Goal: Check status

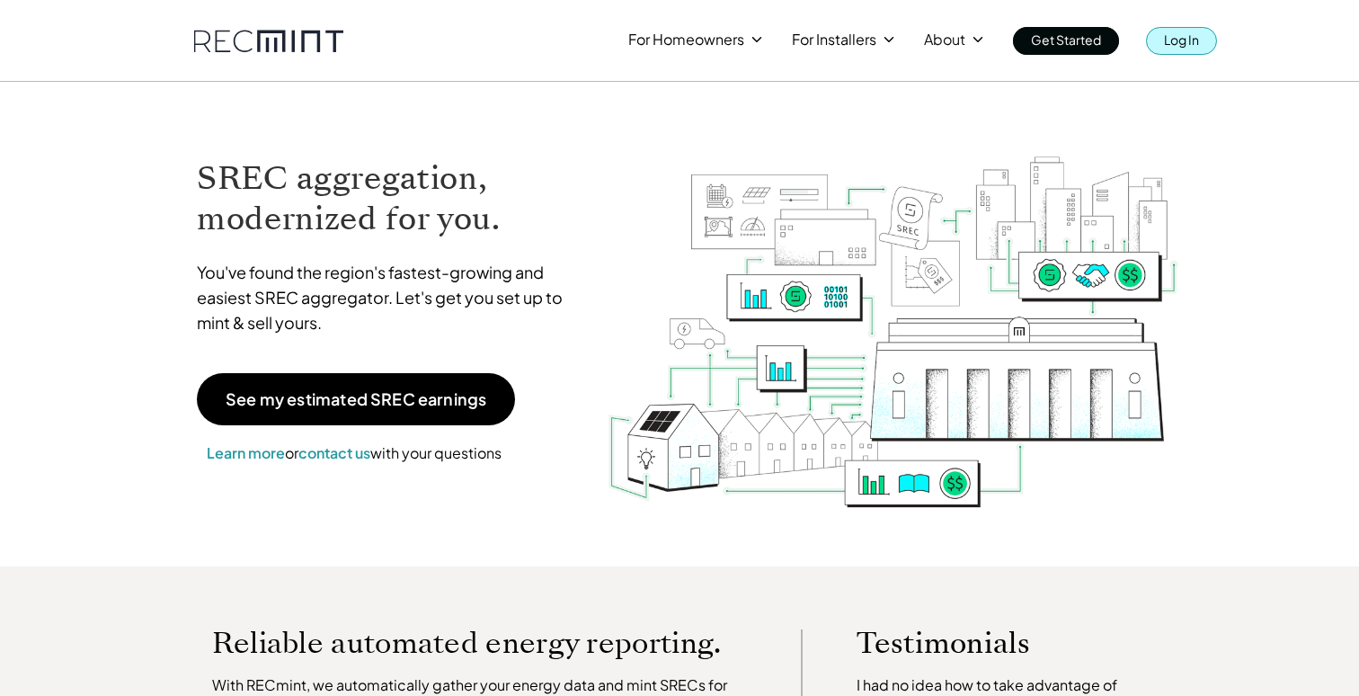
click at [1195, 46] on p "Log In" at bounding box center [1181, 39] width 35 height 25
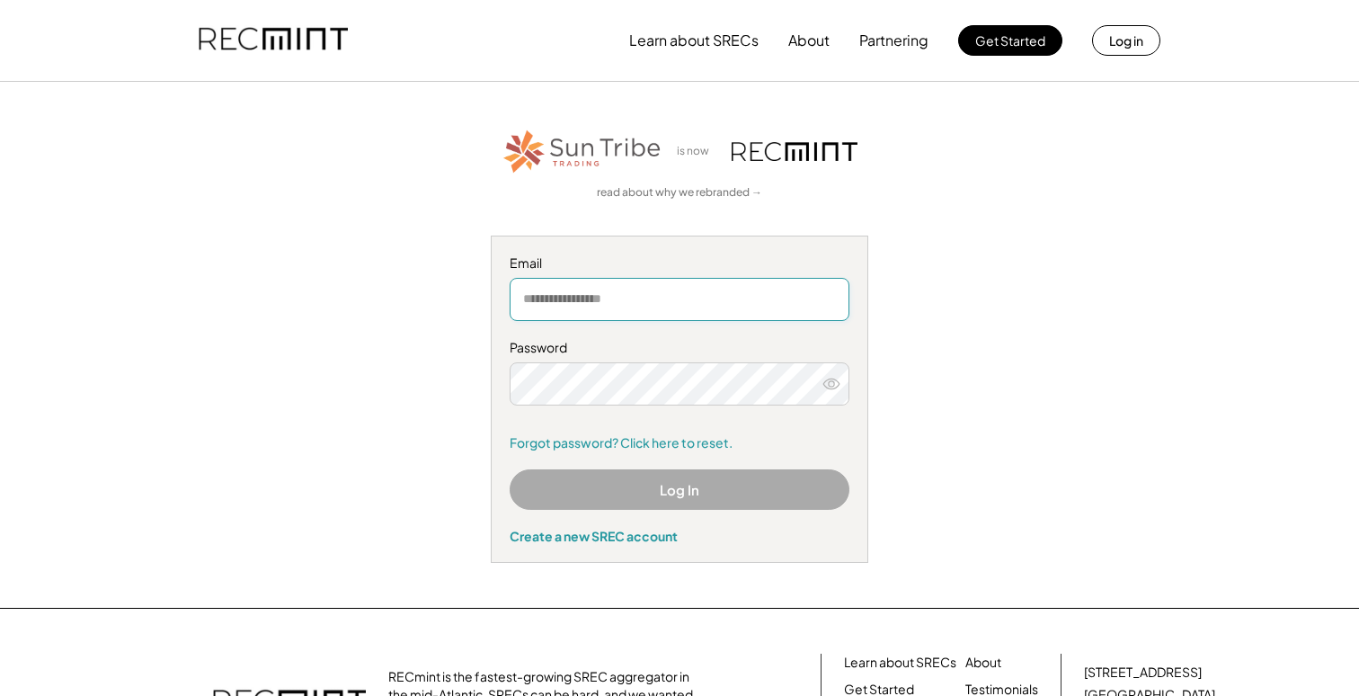
type input "**********"
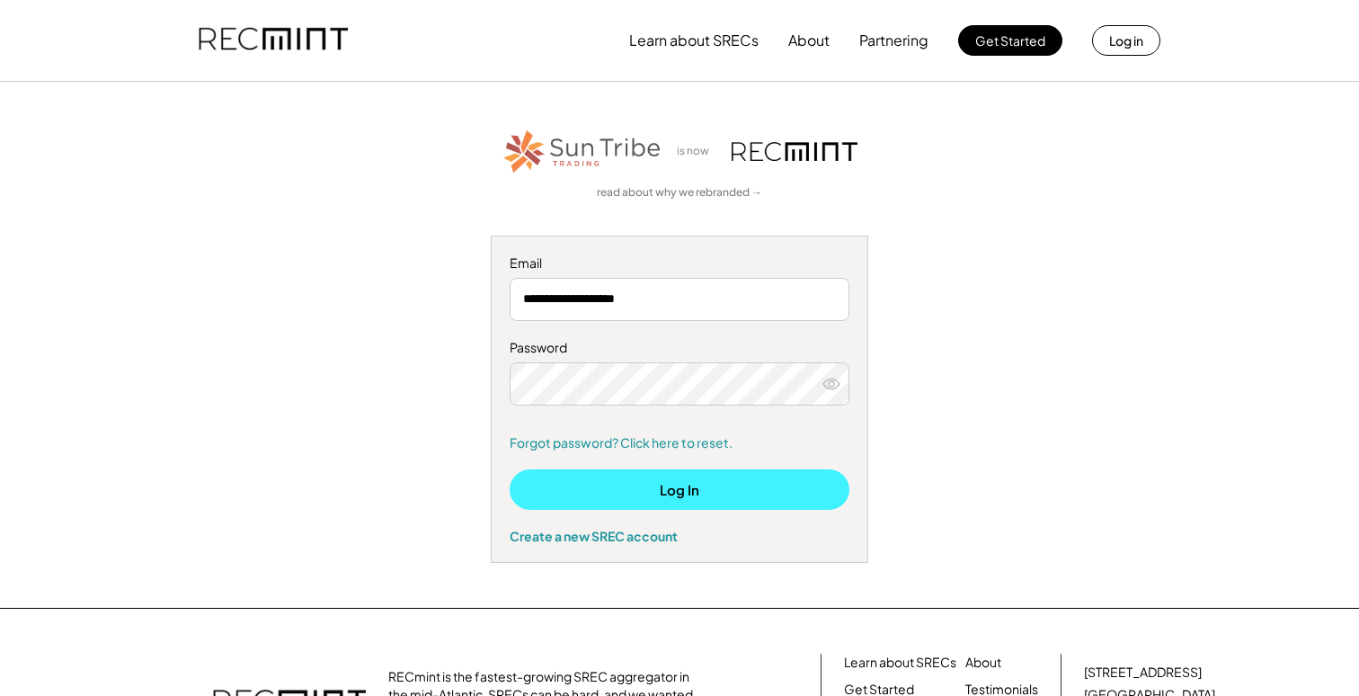
click at [683, 489] on button "Log In" at bounding box center [680, 489] width 340 height 40
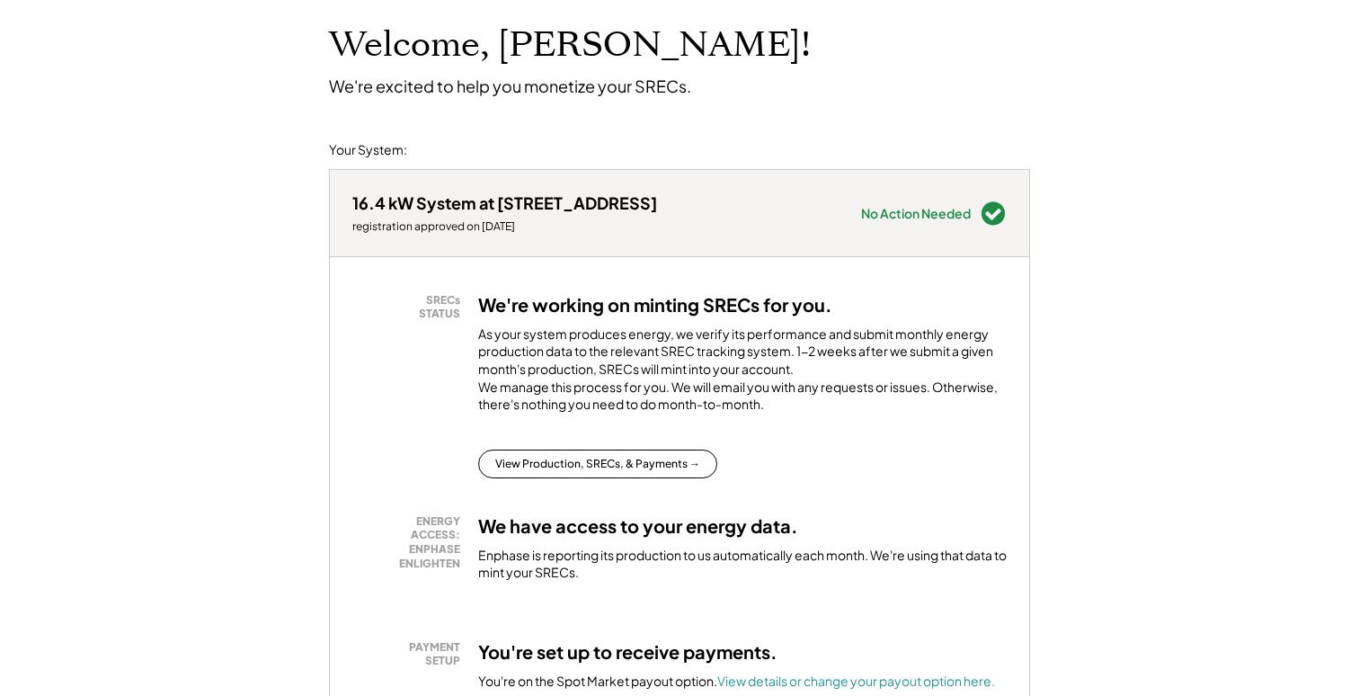
scroll to position [101, 0]
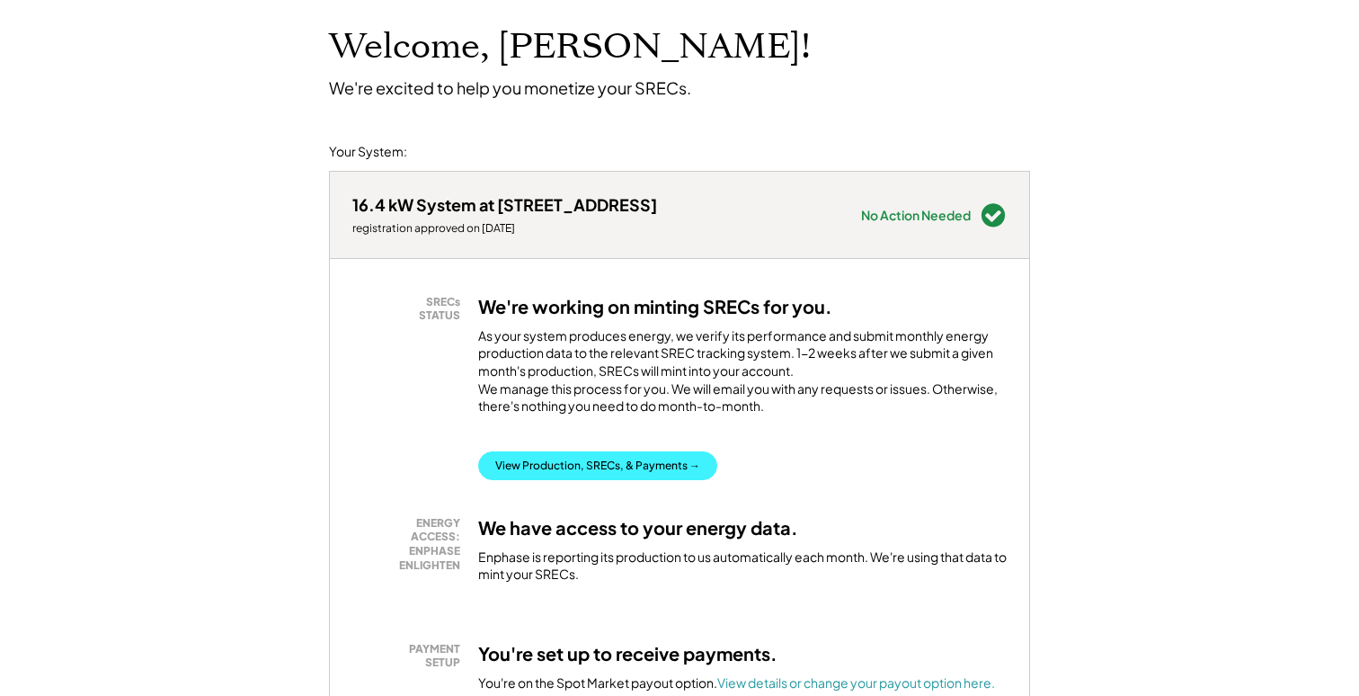
click at [618, 475] on button "View Production, SRECs, & Payments →" at bounding box center [597, 465] width 239 height 29
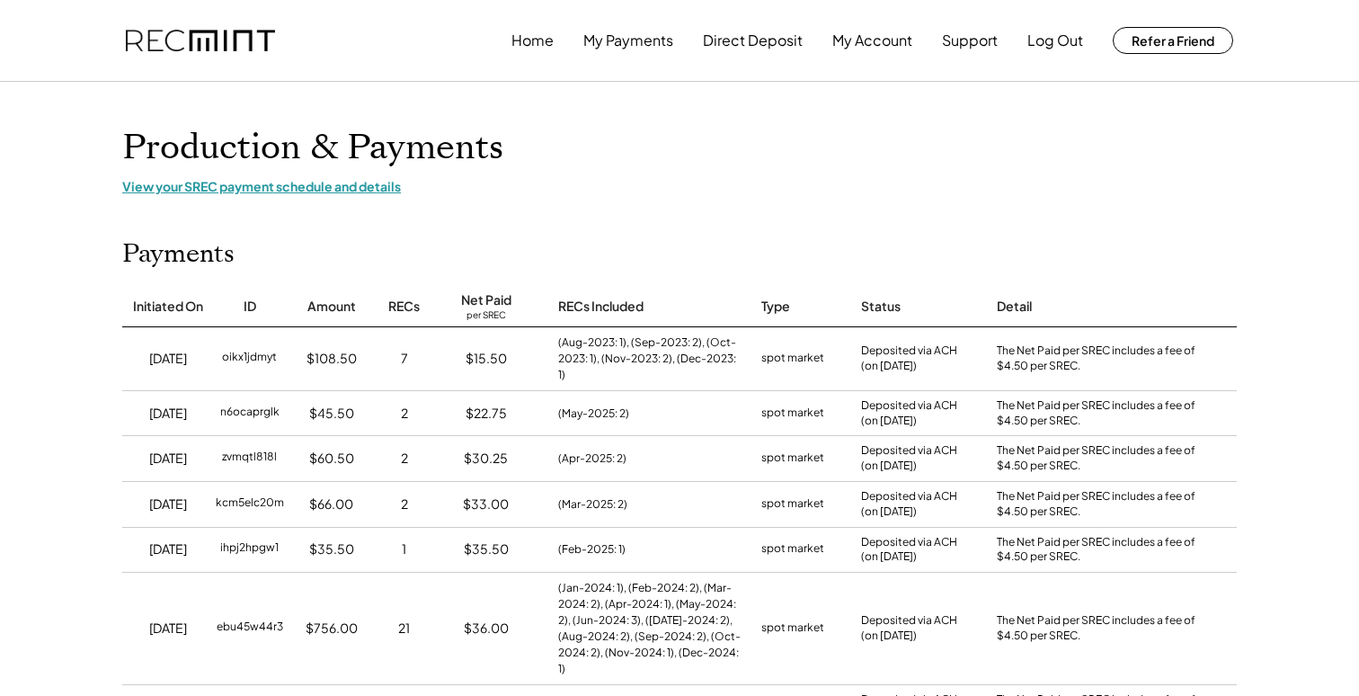
click at [364, 184] on div "View your SREC payment schedule and details" at bounding box center [679, 186] width 1115 height 16
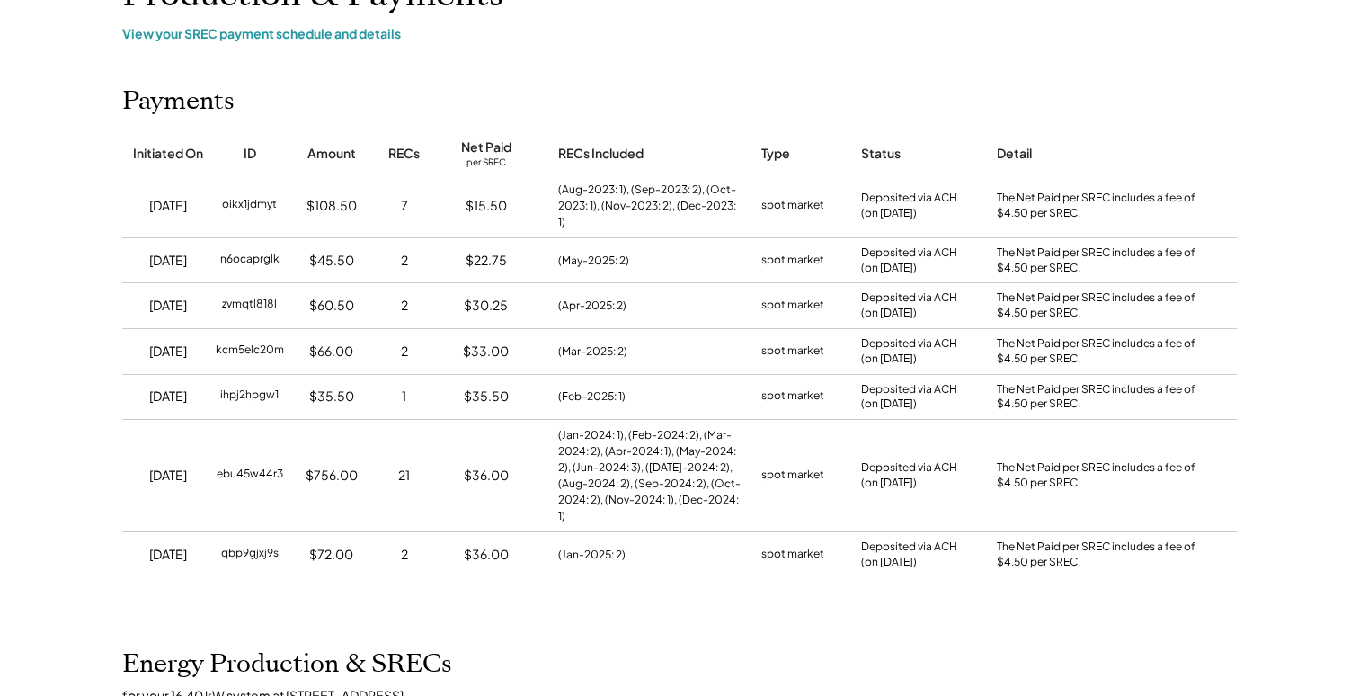
scroll to position [152, 0]
click at [589, 198] on div "(Aug-2023: 1), (Sep-2023: 2), (Oct-2023: 1), (Nov-2023: 2), (Dec-2023: 1)" at bounding box center [650, 206] width 185 height 49
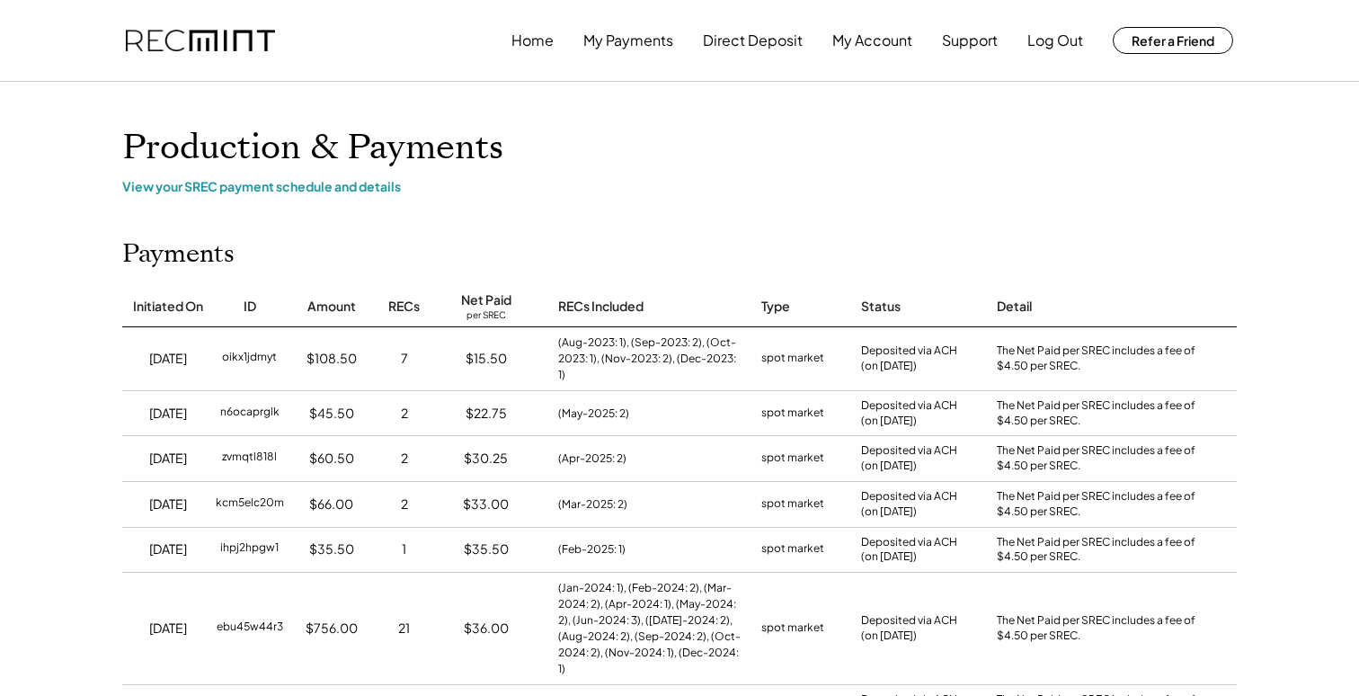
scroll to position [0, 0]
